Goal: Information Seeking & Learning: Learn about a topic

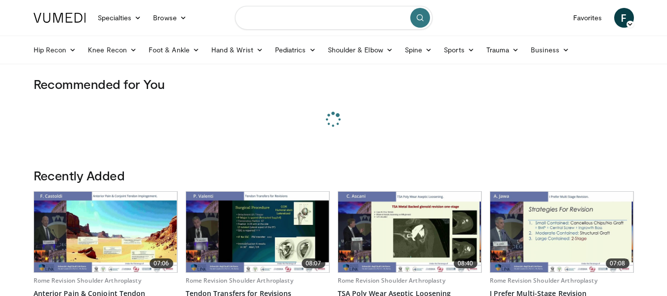
click at [311, 17] on input "Search topics, interventions" at bounding box center [334, 18] width 198 height 24
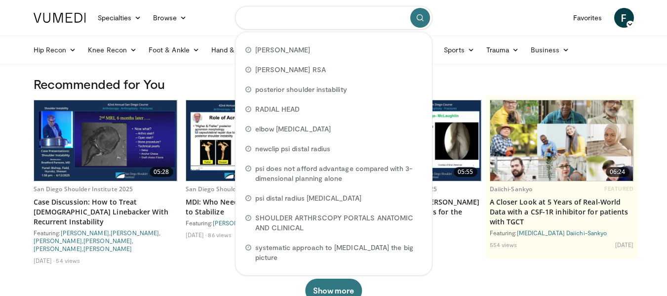
paste input "**********"
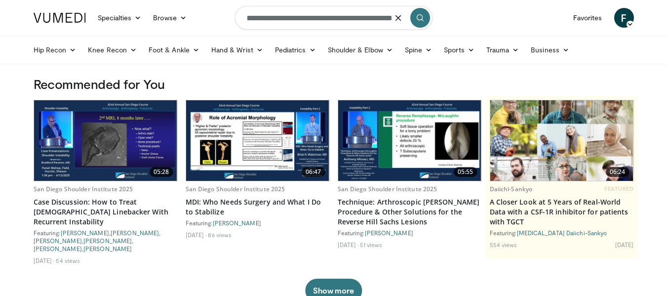
type input "**********"
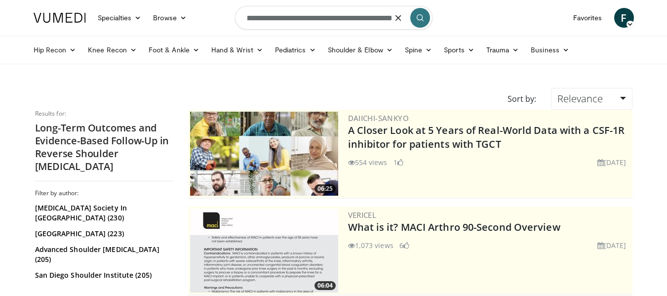
scroll to position [0, 166]
drag, startPoint x: 352, startPoint y: 17, endPoint x: 407, endPoint y: 17, distance: 54.3
click at [407, 17] on form "**********" at bounding box center [334, 18] width 198 height 36
click at [475, 24] on nav "Specialties Adult & Family Medicine Allergy, Asthma, Immunology Anesthesiology …" at bounding box center [334, 18] width 613 height 36
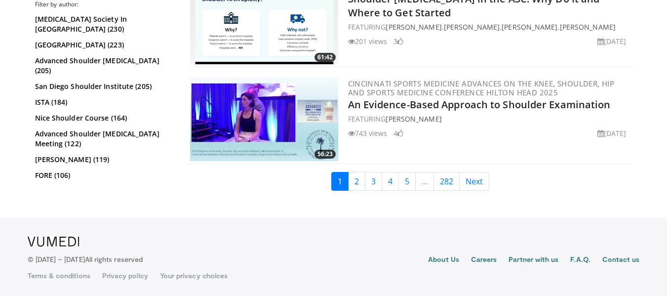
scroll to position [2456, 0]
click at [357, 184] on link "2" at bounding box center [356, 180] width 17 height 19
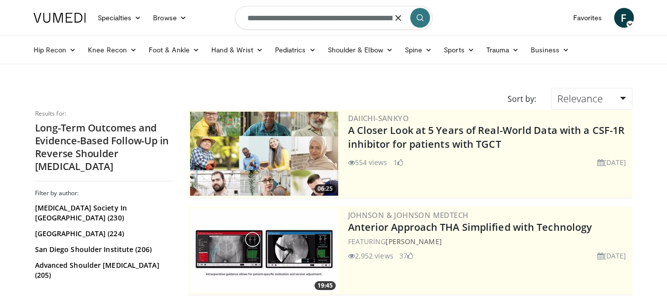
drag, startPoint x: 343, startPoint y: 18, endPoint x: 222, endPoint y: 12, distance: 121.1
click at [222, 12] on nav "Specialties Adult & Family Medicine Allergy, [MEDICAL_DATA], Immunology Anesthe…" at bounding box center [334, 18] width 613 height 36
type input "**********"
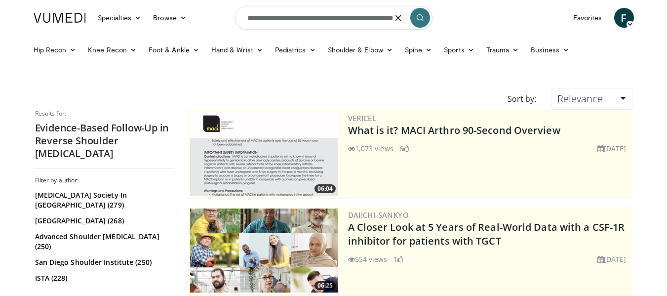
scroll to position [0, 71]
drag, startPoint x: 246, startPoint y: 17, endPoint x: 467, endPoint y: 33, distance: 221.3
click at [467, 33] on nav "Specialties Adult & Family Medicine Allergy, [MEDICAL_DATA], Immunology Anesthe…" at bounding box center [334, 18] width 613 height 36
paste input "**********"
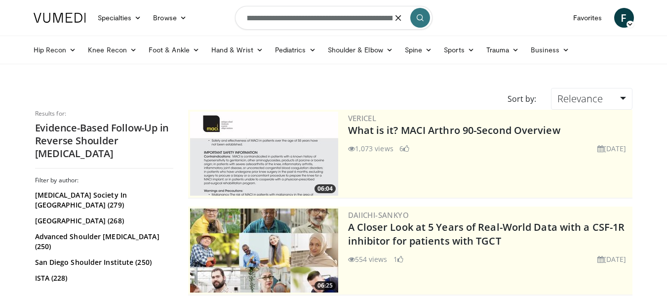
drag, startPoint x: 274, startPoint y: 20, endPoint x: 264, endPoint y: 21, distance: 9.9
click at [264, 21] on input "**********" at bounding box center [334, 18] width 198 height 24
type input "**********"
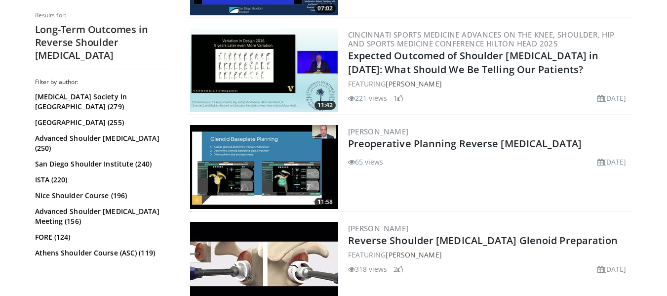
scroll to position [660, 0]
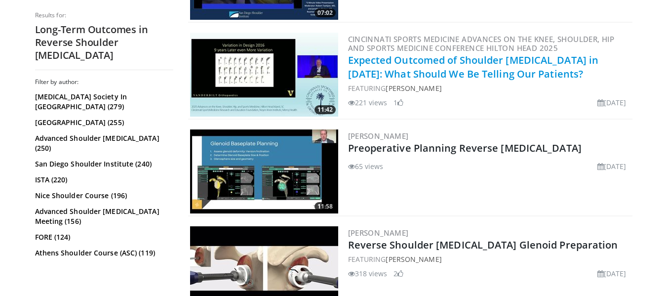
click at [440, 72] on link "Expected Outcomed of Shoulder [MEDICAL_DATA] in [DATE]: What Should We Be Telli…" at bounding box center [473, 66] width 251 height 27
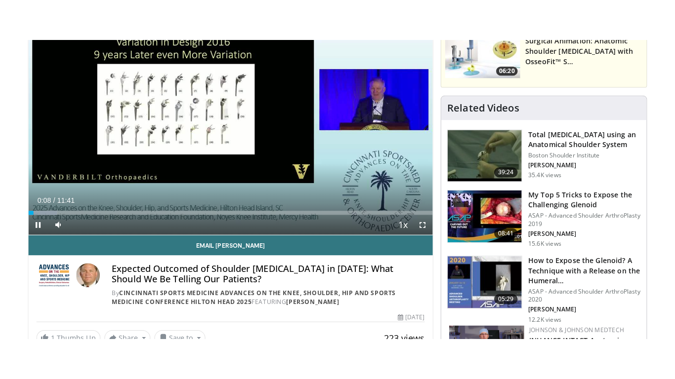
scroll to position [108, 0]
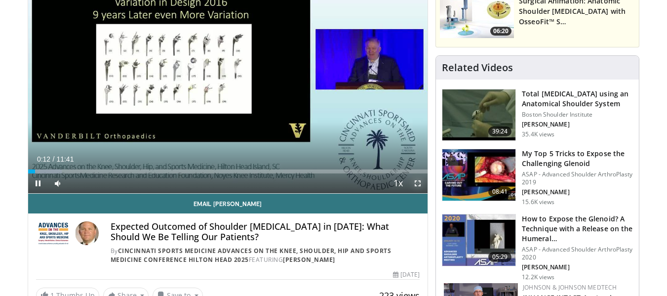
click at [420, 181] on span "Video Player" at bounding box center [418, 183] width 20 height 20
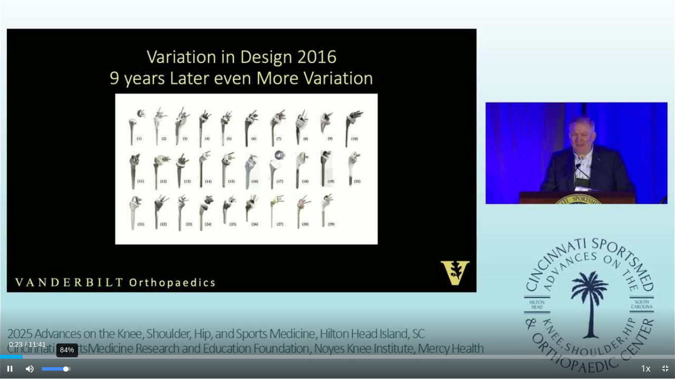
click at [66, 295] on div "84%" at bounding box center [56, 369] width 28 height 3
click at [8, 295] on span "Video Player" at bounding box center [10, 369] width 20 height 20
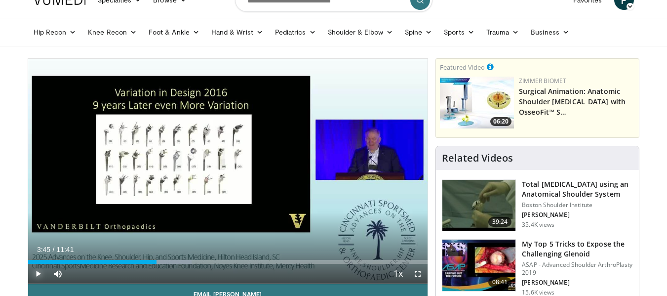
scroll to position [19, 0]
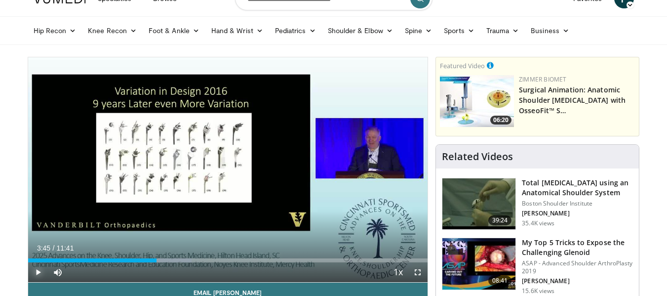
click at [36, 272] on span "Video Player" at bounding box center [38, 272] width 20 height 20
click at [418, 272] on span "Video Player" at bounding box center [418, 272] width 20 height 20
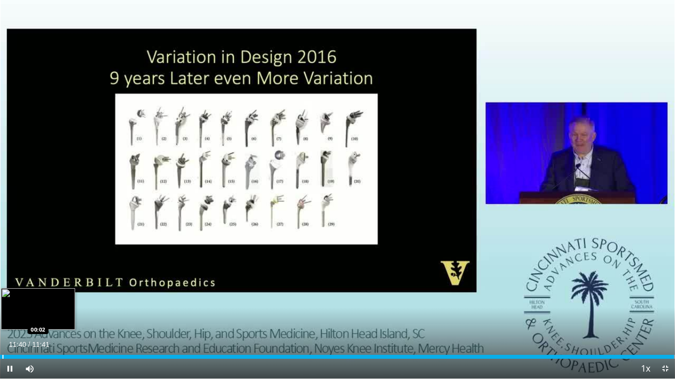
click at [3, 295] on div "Progress Bar" at bounding box center [2, 357] width 1 height 4
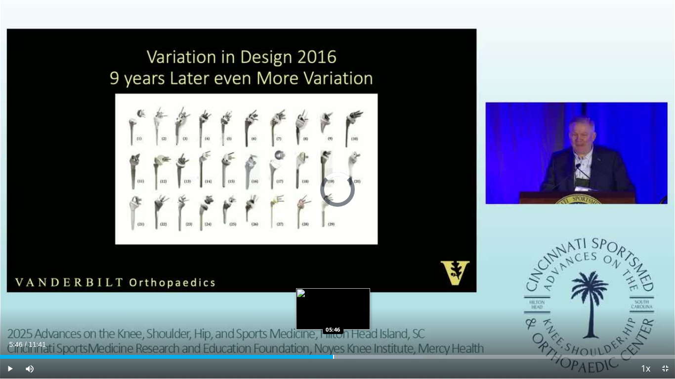
click at [333, 295] on div "Progress Bar" at bounding box center [333, 357] width 1 height 4
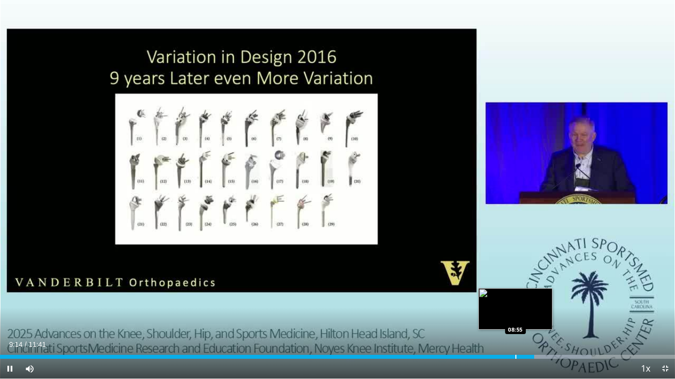
click at [515, 295] on div "Loaded : 87.66% 09:15 08:55" at bounding box center [337, 354] width 675 height 9
click at [503, 295] on div "Progress Bar" at bounding box center [502, 357] width 1 height 4
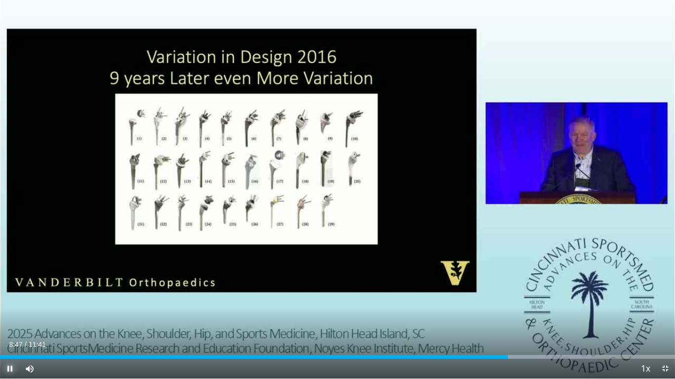
click at [10, 295] on span "Video Player" at bounding box center [10, 369] width 20 height 20
click at [8, 295] on span "Video Player" at bounding box center [10, 369] width 20 height 20
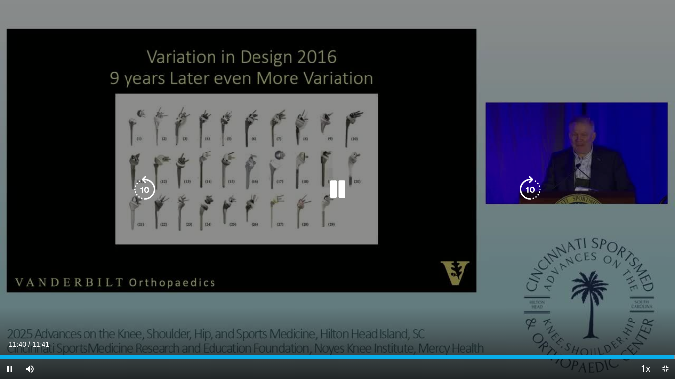
click at [324, 211] on div "10 seconds Tap to unmute" at bounding box center [337, 189] width 675 height 379
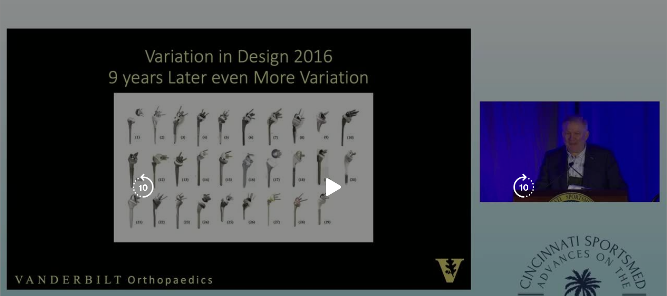
scroll to position [176, 0]
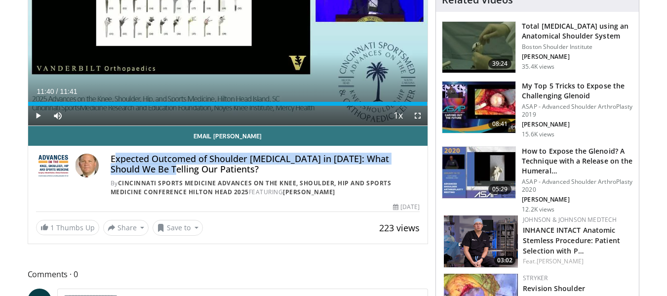
drag, startPoint x: 114, startPoint y: 159, endPoint x: 140, endPoint y: 166, distance: 27.7
click at [140, 166] on h4 "Expected Outcomed of Shoulder [MEDICAL_DATA] in [DATE]: What Should We Be Telli…" at bounding box center [266, 164] width 310 height 21
drag, startPoint x: 112, startPoint y: 160, endPoint x: 210, endPoint y: 168, distance: 99.2
click at [210, 168] on h4 "Expected Outcomed of Shoulder [MEDICAL_DATA] in [DATE]: What Should We Be Telli…" at bounding box center [266, 164] width 310 height 21
copy h4 "Expected Outcomed of Shoulder [MEDICAL_DATA] in [DATE]: What Should We Be Telli…"
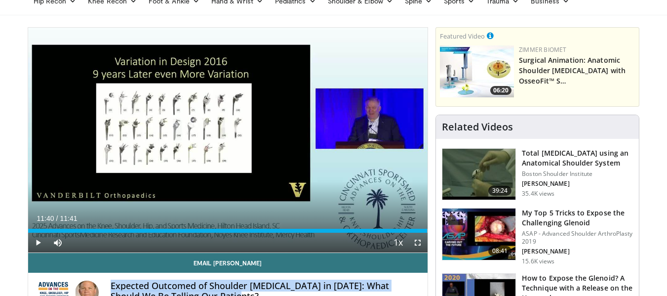
scroll to position [0, 0]
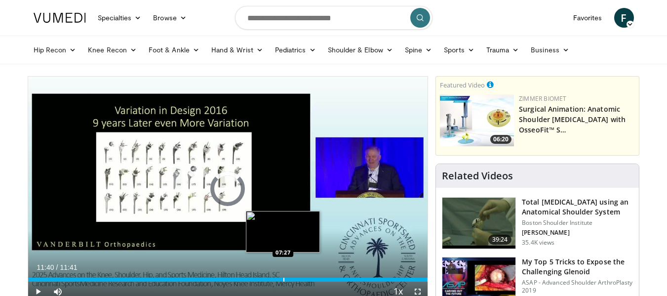
click at [284, 278] on div "Progress Bar" at bounding box center [284, 280] width 1 height 4
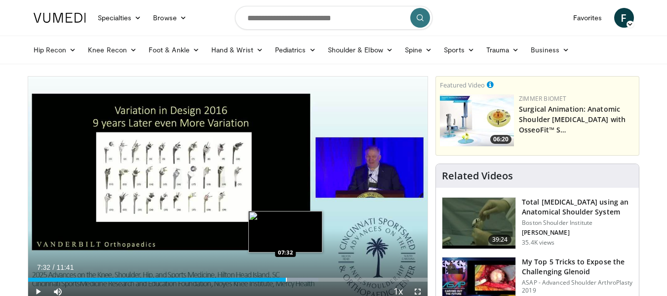
click at [286, 279] on div "Progress Bar" at bounding box center [286, 280] width 1 height 4
click at [288, 279] on div "Progress Bar" at bounding box center [288, 280] width 1 height 4
click at [291, 278] on div "Progress Bar" at bounding box center [291, 280] width 1 height 4
click at [293, 279] on div "Progress Bar" at bounding box center [293, 280] width 1 height 4
click at [297, 280] on div "Progress Bar" at bounding box center [297, 280] width 1 height 4
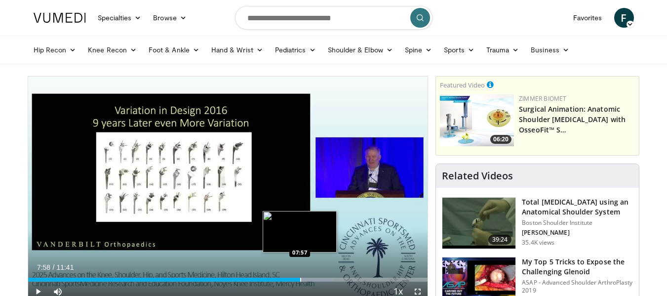
click at [300, 279] on div "Progress Bar" at bounding box center [300, 280] width 1 height 4
click at [304, 279] on div "Progress Bar" at bounding box center [304, 280] width 1 height 4
click at [307, 279] on div "Progress Bar" at bounding box center [307, 280] width 1 height 4
click at [309, 280] on div "Progress Bar" at bounding box center [309, 280] width 1 height 4
click at [313, 280] on div "Progress Bar" at bounding box center [313, 280] width 1 height 4
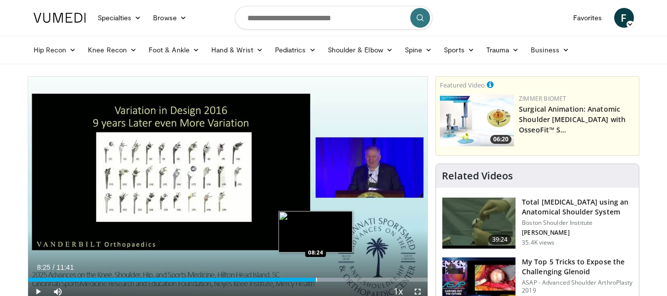
click at [316, 279] on div "Progress Bar" at bounding box center [316, 280] width 1 height 4
click at [320, 280] on div "Progress Bar" at bounding box center [320, 280] width 1 height 4
click at [323, 279] on div "Progress Bar" at bounding box center [323, 280] width 1 height 4
click at [327, 279] on div "Progress Bar" at bounding box center [327, 280] width 1 height 4
click at [330, 281] on div "Progress Bar" at bounding box center [330, 280] width 1 height 4
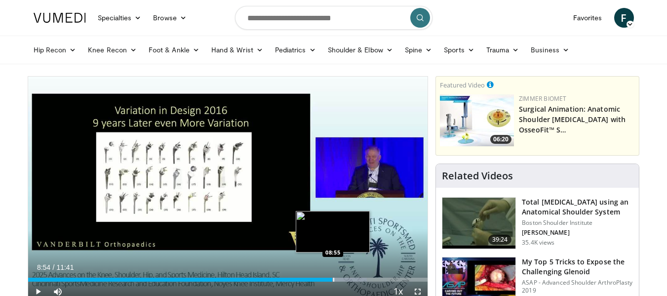
click at [333, 279] on div "Progress Bar" at bounding box center [333, 280] width 1 height 4
click at [335, 279] on div "Progress Bar" at bounding box center [335, 280] width 1 height 4
click at [337, 278] on div "Progress Bar" at bounding box center [337, 280] width 1 height 4
click at [339, 279] on div "Progress Bar" at bounding box center [339, 280] width 1 height 4
click at [341, 279] on div "Progress Bar" at bounding box center [341, 280] width 1 height 4
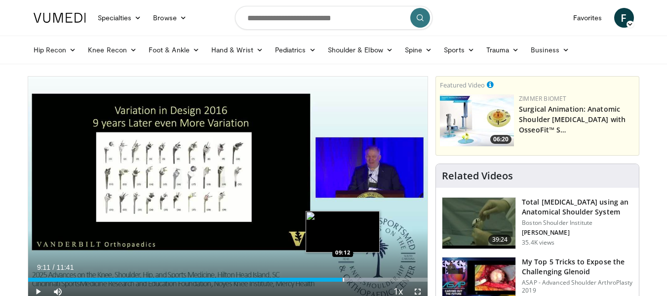
click at [343, 280] on div "Progress Bar" at bounding box center [343, 280] width 1 height 4
click at [346, 280] on div "Progress Bar" at bounding box center [346, 280] width 1 height 4
click at [347, 279] on div "Progress Bar" at bounding box center [347, 280] width 1 height 4
click at [350, 279] on div "Progress Bar" at bounding box center [350, 280] width 1 height 4
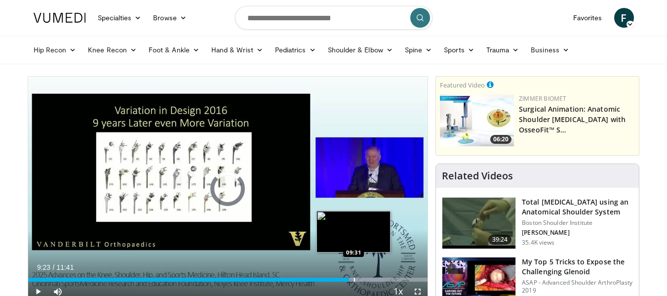
click at [354, 279] on div "Progress Bar" at bounding box center [354, 280] width 1 height 4
click at [357, 278] on div "Progress Bar" at bounding box center [357, 280] width 1 height 4
click at [359, 278] on div "Progress Bar" at bounding box center [358, 280] width 1 height 4
